Goal: Information Seeking & Learning: Find specific page/section

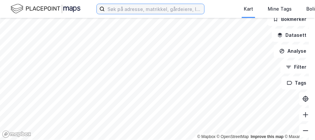
click at [132, 10] on input at bounding box center [155, 9] width 100 height 10
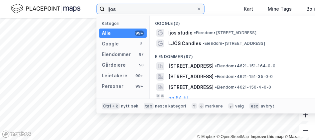
click at [142, 9] on input "ljos" at bounding box center [151, 9] width 92 height 10
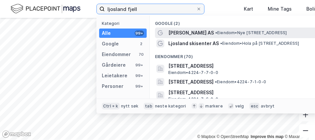
type input "ljosland fjell"
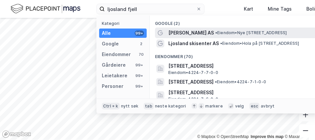
click at [189, 34] on span "[PERSON_NAME] AS" at bounding box center [191, 33] width 46 height 8
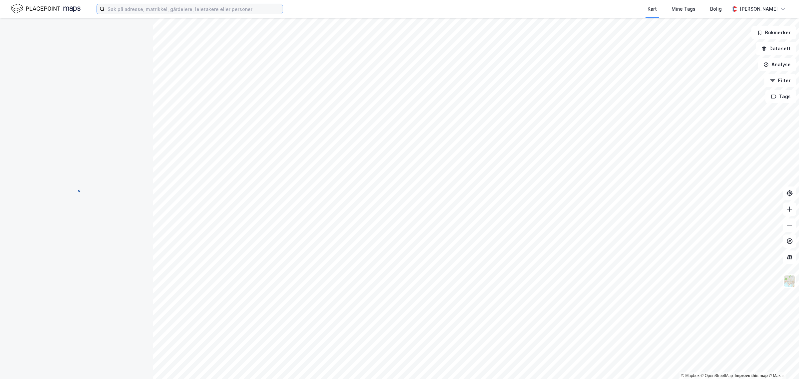
click at [156, 8] on input at bounding box center [194, 9] width 178 height 10
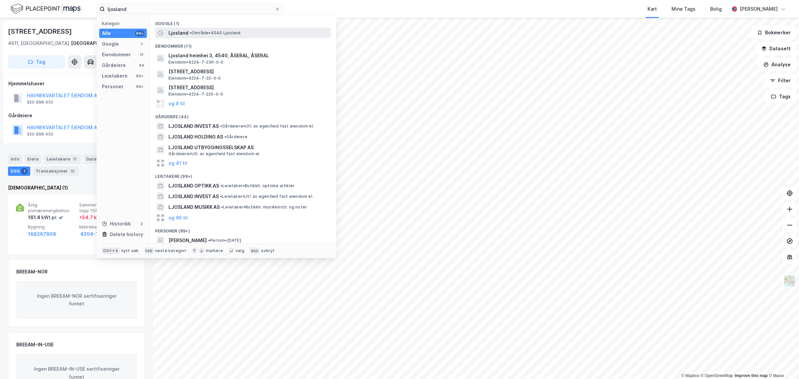
click at [182, 36] on span "Ljosland" at bounding box center [178, 33] width 20 height 8
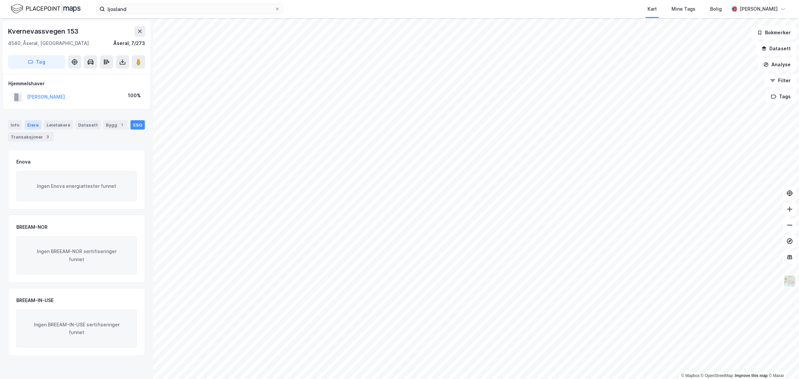
click at [32, 125] on div "Eiere" at bounding box center [33, 124] width 17 height 9
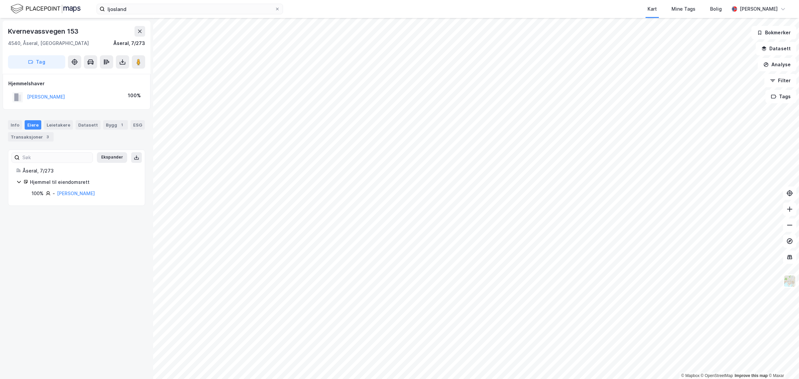
click at [17, 182] on icon at bounding box center [18, 181] width 5 height 5
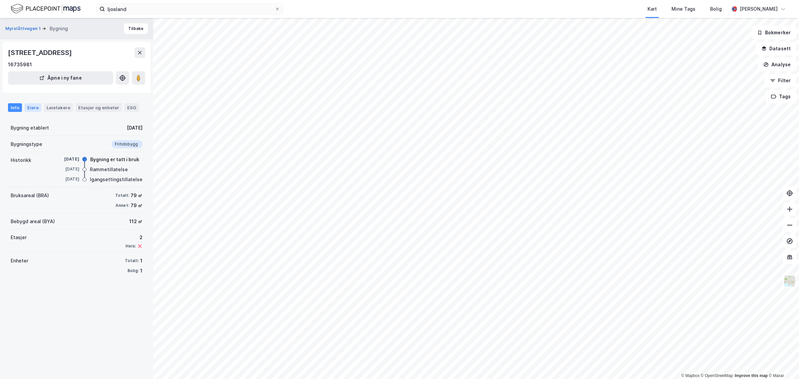
click at [32, 106] on div "Eiere" at bounding box center [33, 107] width 17 height 9
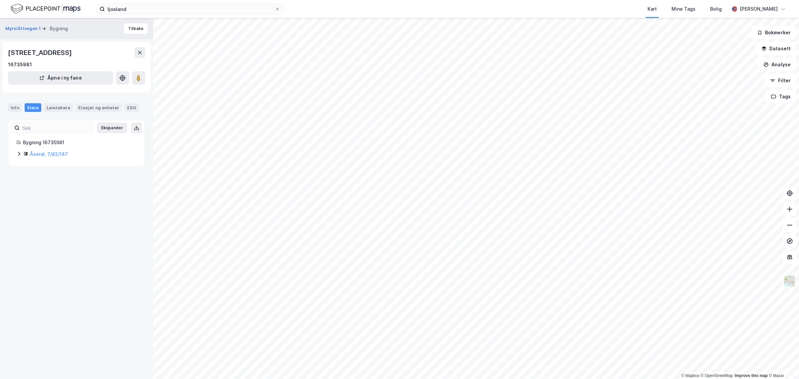
click at [18, 155] on icon at bounding box center [18, 153] width 5 height 5
click at [18, 153] on icon at bounding box center [18, 153] width 5 height 5
click at [19, 153] on icon at bounding box center [18, 153] width 5 height 5
click at [20, 167] on icon at bounding box center [18, 165] width 5 height 5
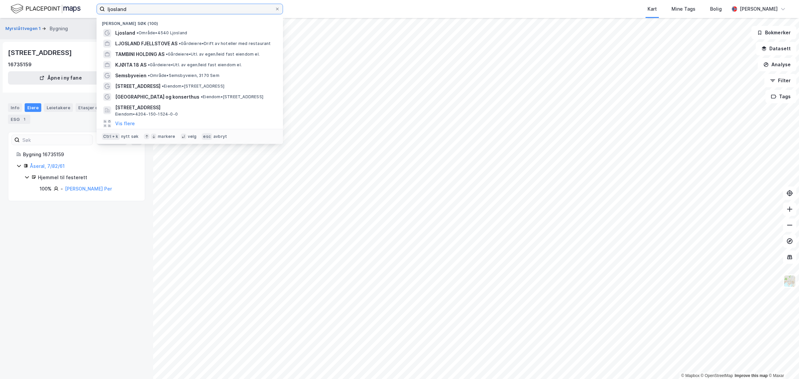
click at [149, 9] on input "ljosland" at bounding box center [190, 9] width 170 height 10
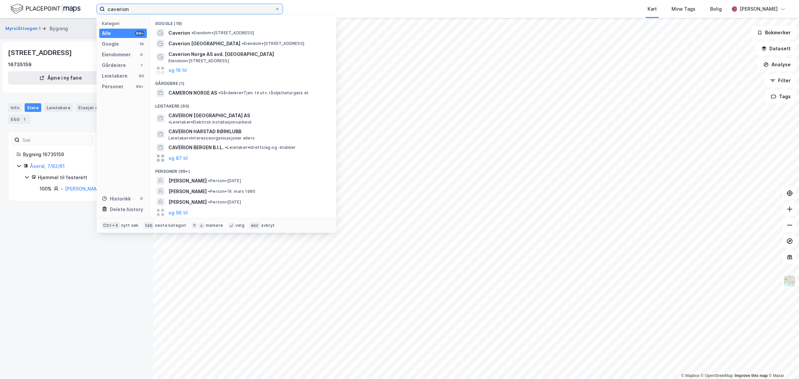
click at [237, 5] on input "caverion" at bounding box center [190, 9] width 170 height 10
paste input "MONTØRKLUBBEN VED [GEOGRAPHIC_DATA] [GEOGRAPHIC_DATA]"
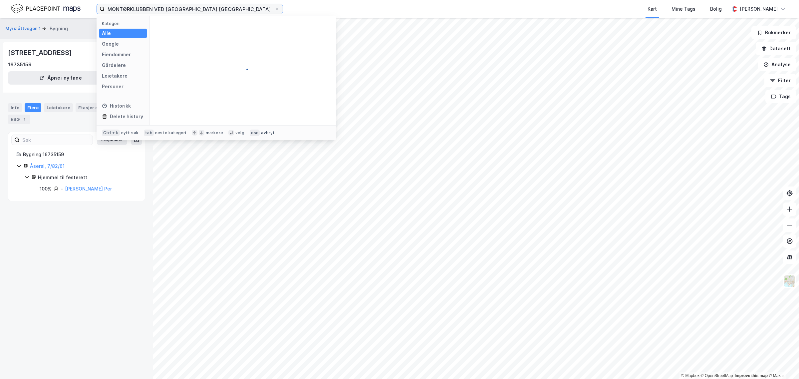
type input "MONTØRKLUBBEN VED [GEOGRAPHIC_DATA] [GEOGRAPHIC_DATA]"
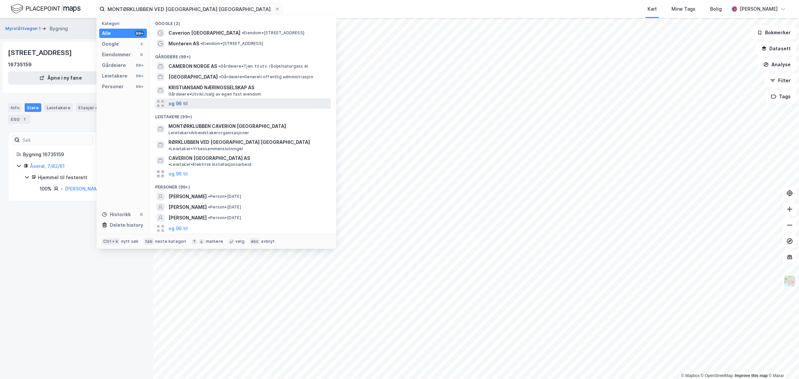
click at [179, 102] on button "og 96 til" at bounding box center [177, 104] width 19 height 8
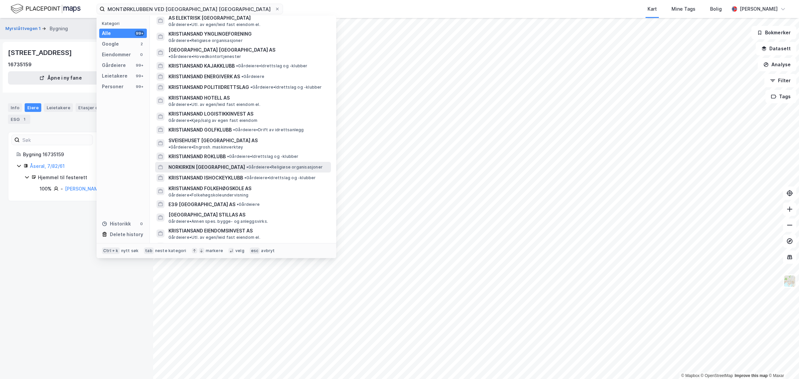
scroll to position [180, 0]
